Goal: Task Accomplishment & Management: Use online tool/utility

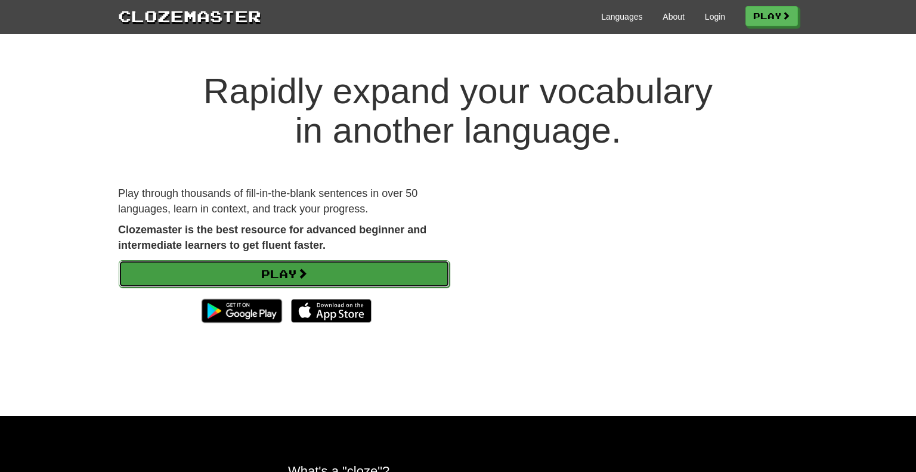
click at [271, 275] on link "Play" at bounding box center [284, 273] width 331 height 27
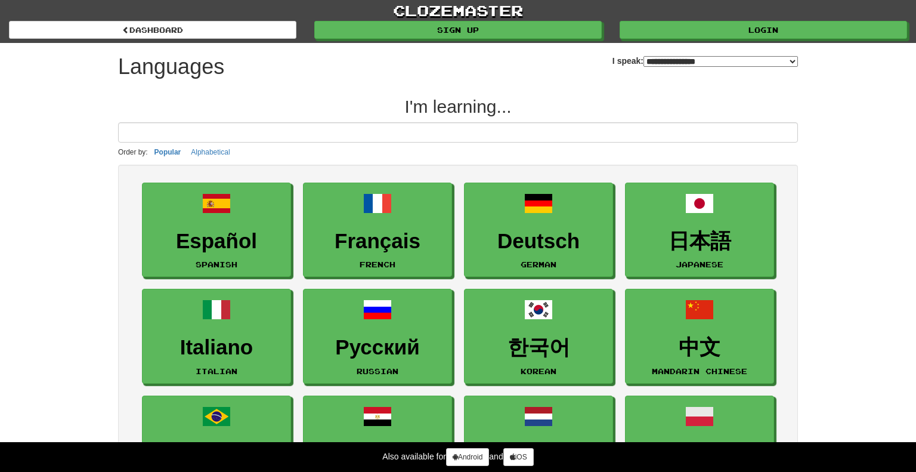
select select "*******"
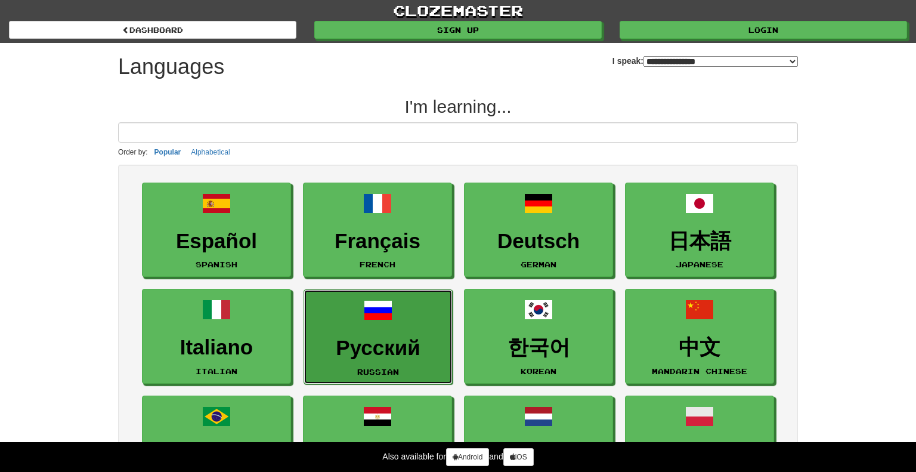
click at [401, 290] on link "Русский Russian" at bounding box center [377, 336] width 149 height 95
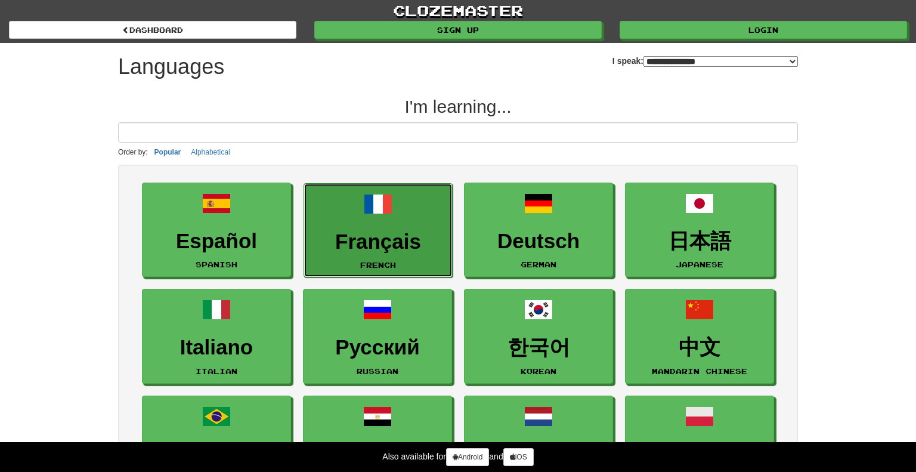
click at [318, 209] on link "Français French" at bounding box center [377, 230] width 149 height 95
